Goal: Task Accomplishment & Management: Use online tool/utility

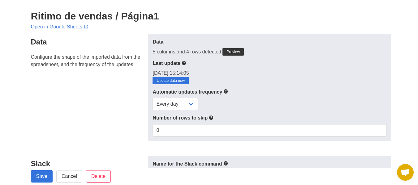
scroll to position [20, 0]
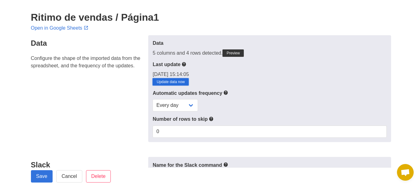
click at [172, 81] on link "Update data now" at bounding box center [170, 81] width 36 height 7
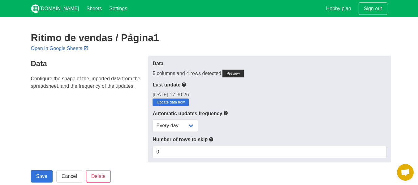
click at [229, 73] on link "Preview" at bounding box center [232, 73] width 21 height 7
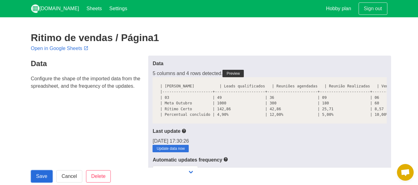
click at [45, 172] on input "Save" at bounding box center [42, 176] width 22 height 12
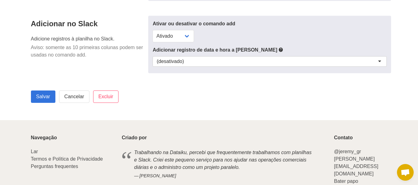
scroll to position [446, 0]
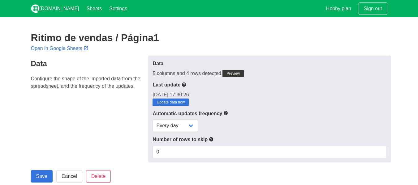
select select
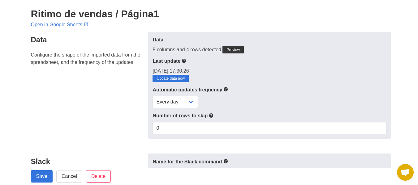
scroll to position [25, 0]
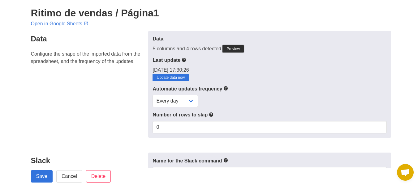
click at [239, 50] on link "Preview" at bounding box center [232, 48] width 21 height 7
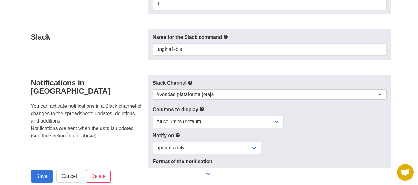
scroll to position [214, 0]
